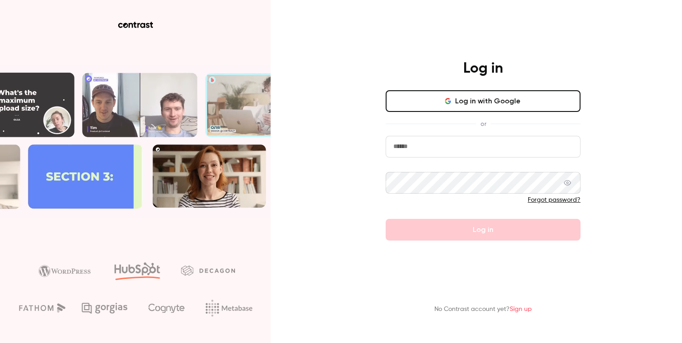
click at [424, 152] on input "email" at bounding box center [483, 147] width 195 height 22
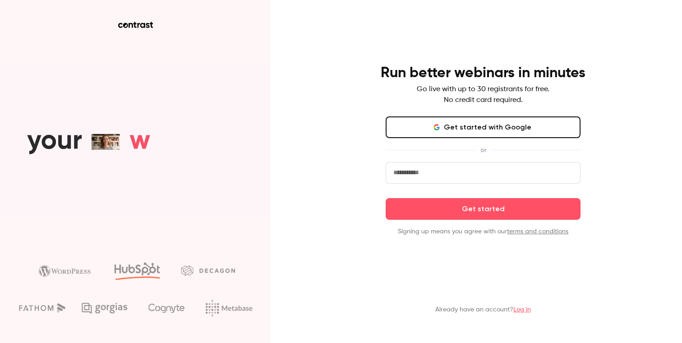
click at [415, 169] on input "email" at bounding box center [483, 173] width 195 height 22
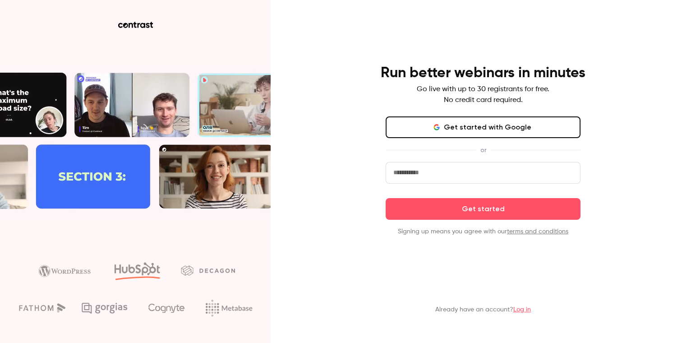
type input "**********"
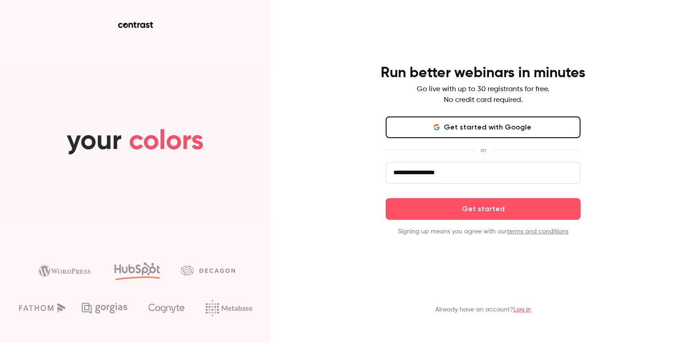
click at [523, 310] on link "Log in" at bounding box center [523, 309] width 18 height 6
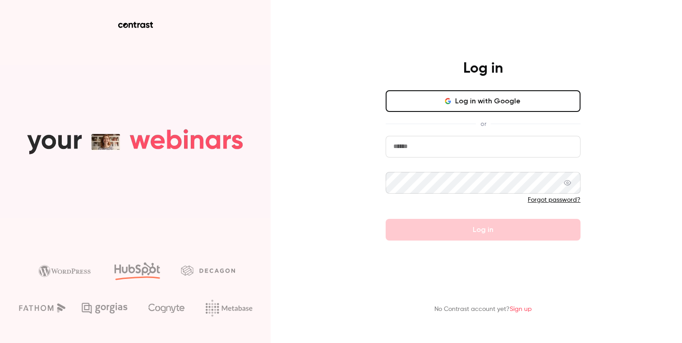
click at [458, 97] on button "Log in with Google" at bounding box center [483, 101] width 195 height 22
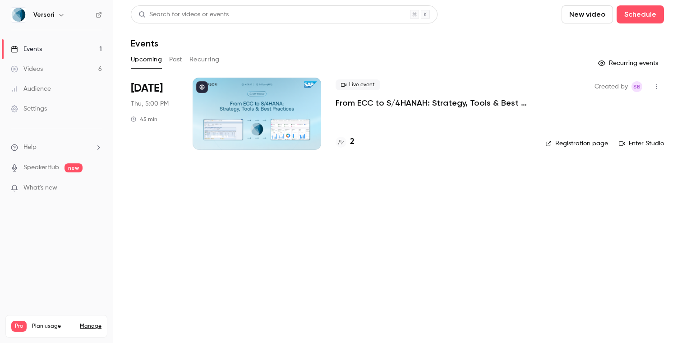
click at [376, 102] on p "From ECC to S/4HANAH: Strategy, Tools & Best Practices" at bounding box center [433, 102] width 195 height 11
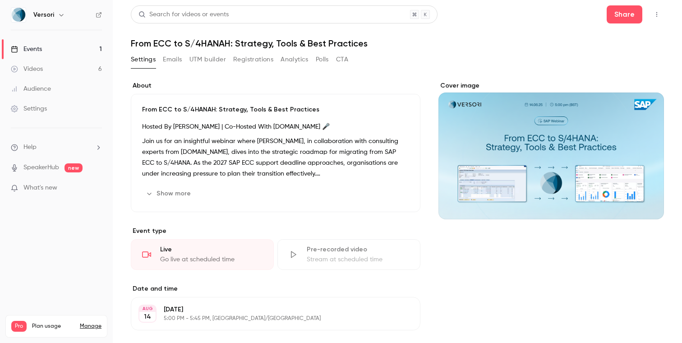
click at [263, 58] on button "Registrations" at bounding box center [253, 59] width 40 height 14
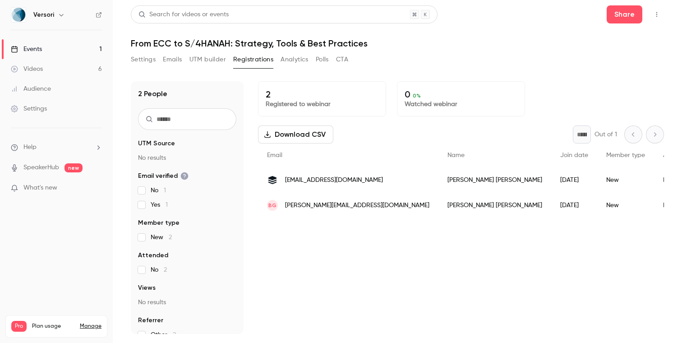
click at [140, 59] on button "Settings" at bounding box center [143, 59] width 25 height 14
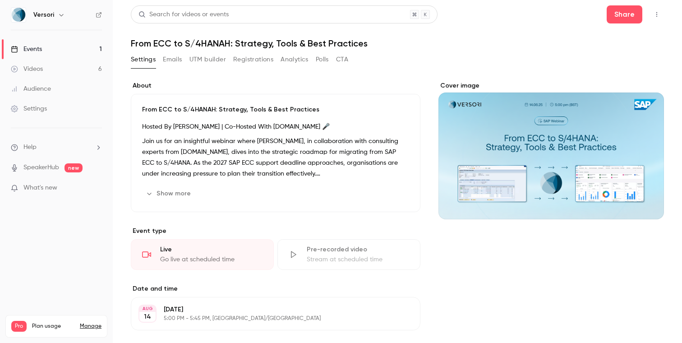
click at [65, 68] on link "Videos 6" at bounding box center [56, 69] width 113 height 20
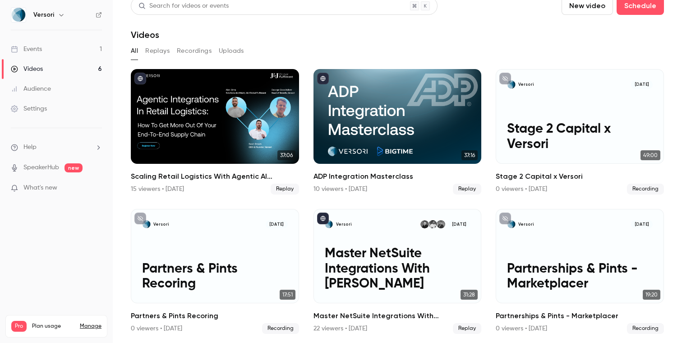
scroll to position [10, 0]
